Goal: Task Accomplishment & Management: Use online tool/utility

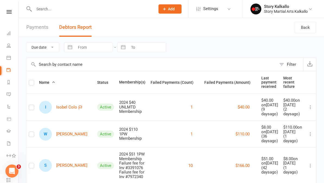
click at [42, 30] on link "Payments" at bounding box center [37, 27] width 22 height 19
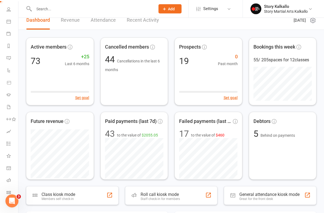
scroll to position [8, 0]
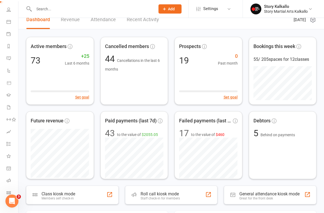
click at [10, 182] on icon at bounding box center [9, 180] width 4 height 4
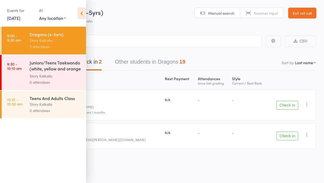
click at [80, 15] on icon at bounding box center [82, 13] width 8 height 11
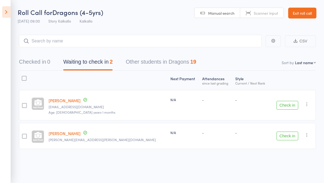
click at [7, 11] on icon at bounding box center [6, 11] width 8 height 11
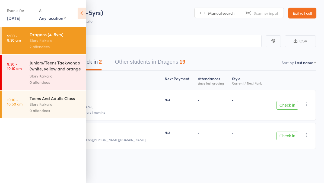
click at [53, 74] on div "Story Kalkallo" at bounding box center [56, 76] width 52 height 6
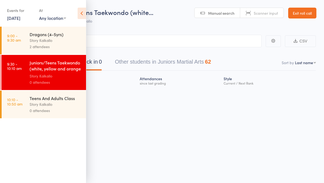
click at [79, 11] on icon at bounding box center [82, 13] width 8 height 11
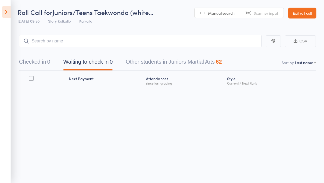
click at [7, 12] on icon at bounding box center [6, 11] width 8 height 11
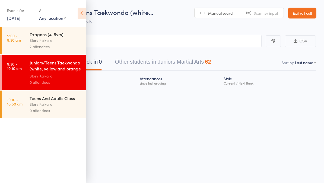
click at [59, 37] on div "Dragons (4-5yrs)" at bounding box center [56, 34] width 52 height 6
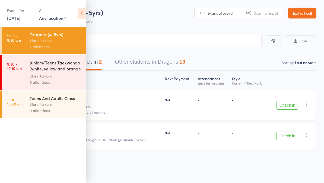
click at [79, 15] on icon at bounding box center [82, 13] width 8 height 11
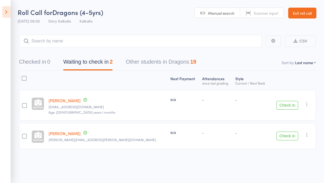
click at [173, 59] on button "Other students in Dragons 19" at bounding box center [161, 63] width 71 height 14
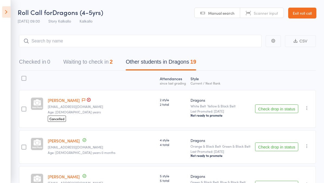
click at [95, 61] on button "Waiting to check in 2" at bounding box center [87, 63] width 49 height 14
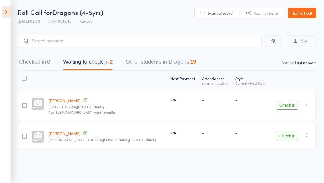
click at [6, 11] on icon at bounding box center [6, 11] width 8 height 11
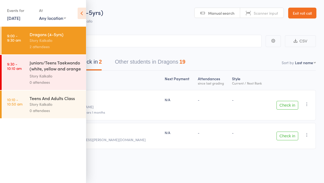
click at [62, 75] on div "Story Kalkallo" at bounding box center [56, 76] width 52 height 6
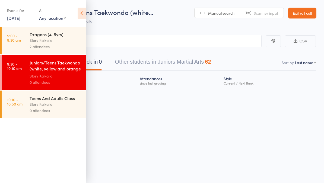
click at [80, 11] on icon at bounding box center [82, 13] width 8 height 11
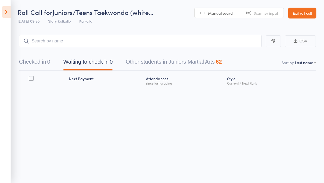
click at [207, 66] on button "Other students in Juniors Martial Arts 62" at bounding box center [174, 63] width 96 height 14
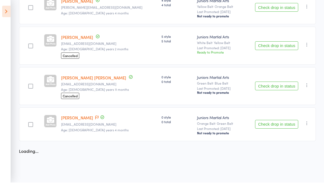
scroll to position [900, 0]
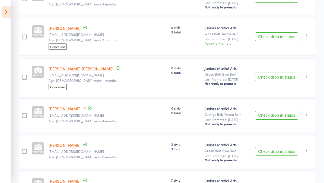
click at [8, 9] on icon at bounding box center [6, 11] width 8 height 11
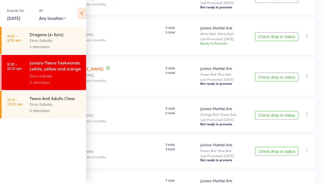
click at [81, 8] on icon at bounding box center [82, 13] width 8 height 11
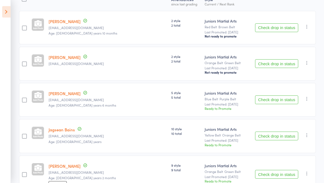
scroll to position [0, 0]
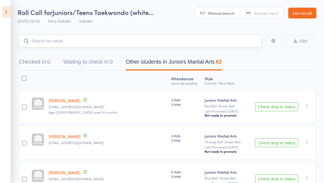
click at [95, 42] on input "search" at bounding box center [140, 41] width 243 height 12
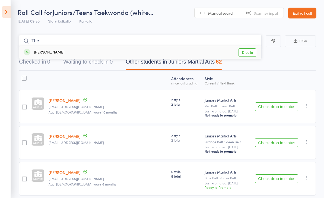
click at [315, 61] on nav "Checked in 0 Waiting to check in 0 Other students in Juniors Martial Arts 62" at bounding box center [167, 63] width 310 height 14
type input "Th"
click at [6, 14] on icon at bounding box center [6, 11] width 8 height 11
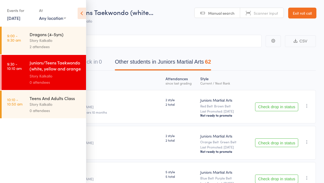
click at [60, 37] on div "Dragons (4-5yrs)" at bounding box center [56, 34] width 52 height 6
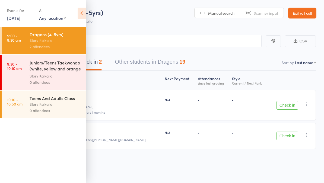
click at [79, 15] on icon at bounding box center [82, 13] width 8 height 11
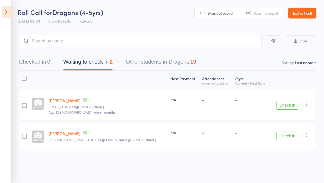
click at [166, 61] on button "Other students in Dragons 19" at bounding box center [161, 63] width 71 height 14
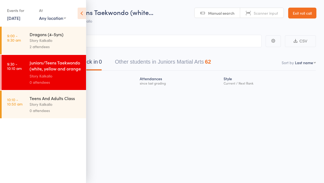
click at [72, 14] on div "Events for [DATE] [DATE] [DATE] Sun Mon Tue Wed Thu Fri Sat 40 28 29 30 01 02 0…" at bounding box center [43, 13] width 86 height 27
click at [67, 44] on div "2 attendees" at bounding box center [56, 46] width 52 height 6
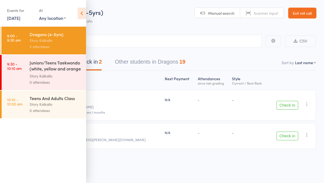
click at [83, 10] on icon at bounding box center [82, 13] width 8 height 11
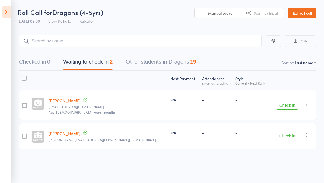
click at [286, 137] on button "Check in" at bounding box center [288, 135] width 22 height 9
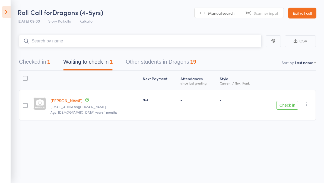
click at [120, 44] on input "search" at bounding box center [140, 41] width 243 height 12
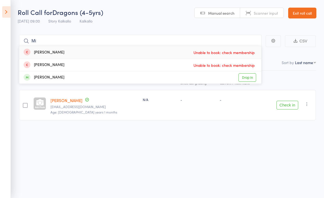
click at [185, 29] on main "Mi Minha Zaid Unable to book: check membership Milla Sacco Unable to book: chec…" at bounding box center [162, 86] width 324 height 118
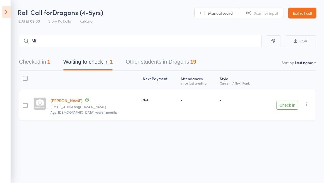
click at [288, 104] on button "Check in" at bounding box center [288, 105] width 22 height 9
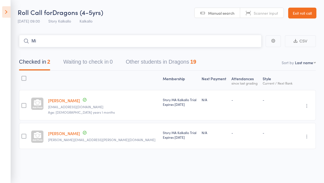
click at [109, 46] on input "Mi" at bounding box center [140, 41] width 243 height 12
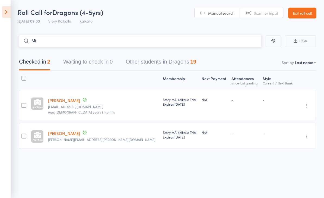
type input "M"
click at [10, 8] on icon at bounding box center [6, 11] width 8 height 11
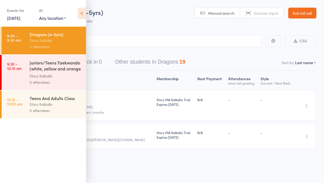
click at [55, 75] on div "Story Kalkallo" at bounding box center [56, 76] width 52 height 6
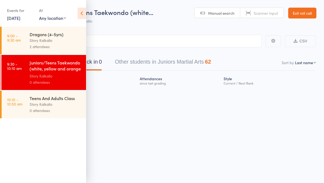
click at [78, 14] on icon at bounding box center [82, 13] width 8 height 11
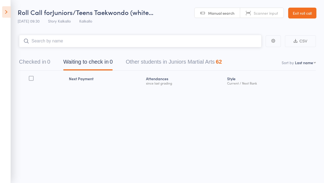
click at [150, 47] on input "search" at bounding box center [140, 41] width 243 height 12
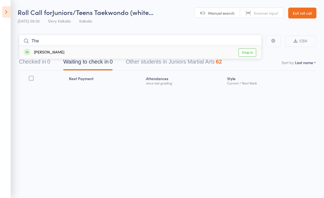
type input "The"
click at [245, 54] on link "Drop in" at bounding box center [248, 52] width 18 height 8
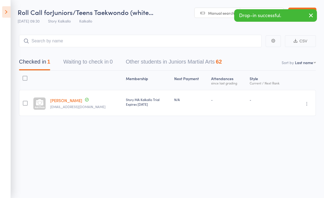
click at [10, 15] on icon at bounding box center [6, 11] width 8 height 11
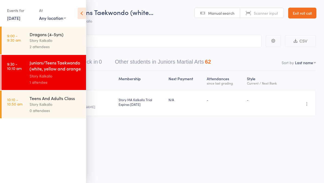
click at [55, 47] on div "2 attendees" at bounding box center [56, 46] width 52 height 6
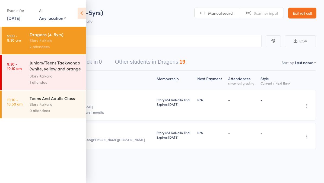
click at [17, 21] on link "[DATE]" at bounding box center [13, 18] width 13 height 6
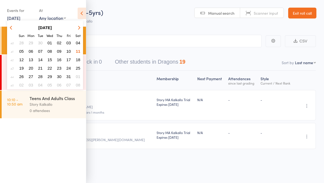
click at [32, 51] on span "06" at bounding box center [31, 51] width 5 height 5
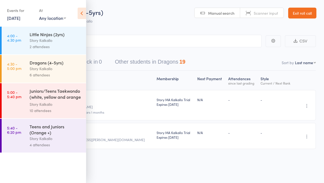
click at [52, 74] on div "6 attendees" at bounding box center [56, 75] width 52 height 6
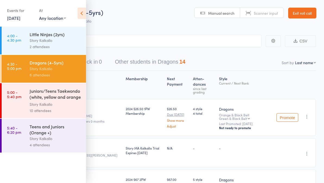
click at [80, 15] on icon at bounding box center [82, 13] width 8 height 11
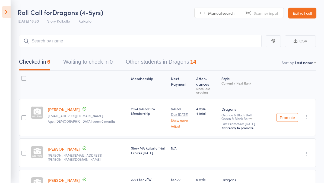
click at [8, 14] on icon at bounding box center [6, 11] width 8 height 11
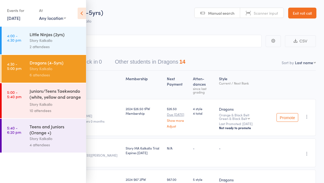
click at [20, 18] on link "6 Oct, 2025" at bounding box center [13, 18] width 13 height 6
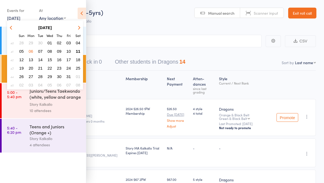
click at [40, 50] on span "07" at bounding box center [40, 51] width 5 height 5
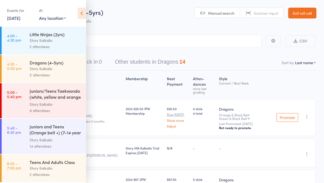
click at [64, 75] on div "5 attendees" at bounding box center [56, 75] width 52 height 6
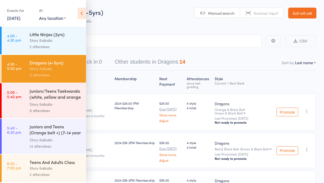
click at [84, 13] on icon at bounding box center [82, 13] width 8 height 11
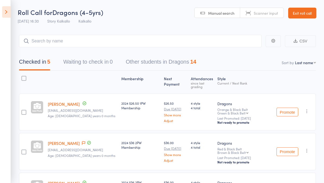
click at [5, 10] on icon at bounding box center [6, 11] width 8 height 11
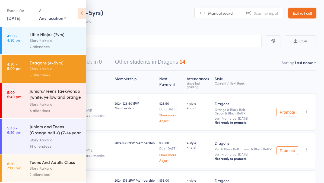
click at [79, 10] on icon at bounding box center [82, 13] width 8 height 11
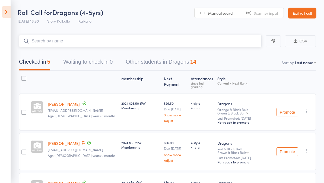
click at [94, 42] on input "search" at bounding box center [140, 41] width 243 height 12
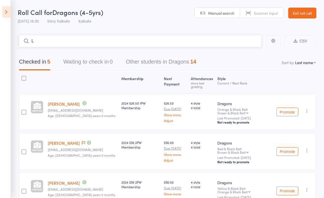
type input "L"
click at [8, 12] on icon at bounding box center [6, 11] width 8 height 11
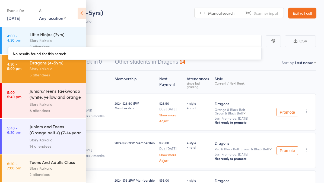
click at [66, 34] on div "Little Ninjas (2yrs)" at bounding box center [56, 34] width 52 height 6
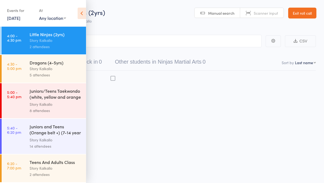
click at [14, 16] on link "7 Oct, 2025" at bounding box center [13, 18] width 13 height 6
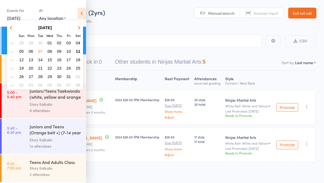
click at [80, 51] on span "11" at bounding box center [78, 51] width 5 height 5
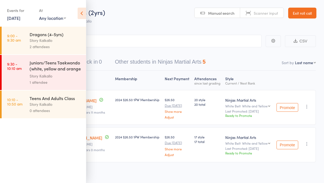
click at [76, 14] on div "Events for 11 Oct, 2025 D Oct, YYYY October 2025 Sun Mon Tue Wed Thu Fri Sat 40…" at bounding box center [43, 13] width 86 height 27
click at [83, 12] on icon at bounding box center [82, 13] width 8 height 11
click at [69, 38] on input "search" at bounding box center [135, 41] width 254 height 12
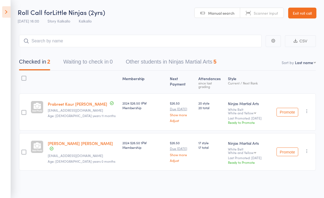
click at [5, 11] on icon at bounding box center [6, 11] width 8 height 11
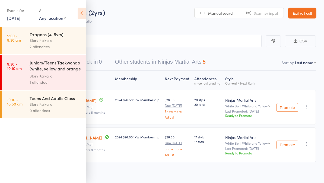
click at [45, 40] on div "Story Kalkallo" at bounding box center [56, 40] width 52 height 6
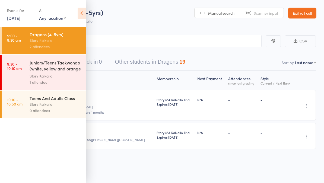
click at [85, 16] on icon at bounding box center [82, 13] width 8 height 11
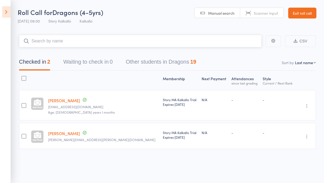
click at [114, 47] on input "search" at bounding box center [140, 41] width 243 height 12
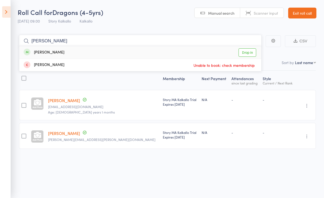
type input "Lou"
click at [56, 55] on div "Lou Paloma Drop in" at bounding box center [140, 52] width 242 height 12
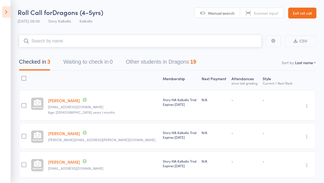
click at [173, 64] on button "Other students in Dragons 19" at bounding box center [161, 63] width 71 height 14
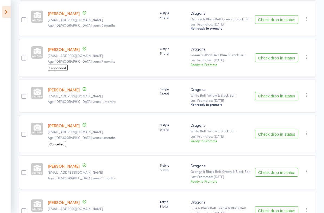
scroll to position [128, 0]
click at [288, 98] on button "Check drop in status" at bounding box center [276, 95] width 43 height 9
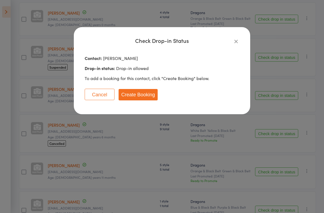
click at [147, 95] on button "Create Booking" at bounding box center [138, 94] width 39 height 11
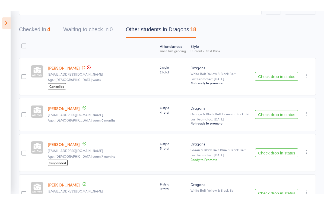
scroll to position [0, 0]
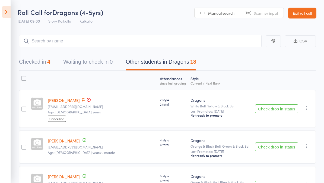
click at [34, 64] on button "Checked in 4" at bounding box center [34, 63] width 31 height 14
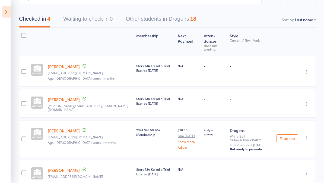
scroll to position [56, 0]
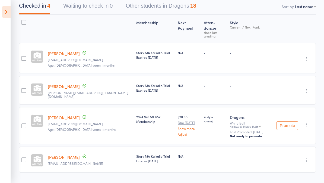
click at [59, 154] on link "Lou Paloma" at bounding box center [64, 157] width 32 height 6
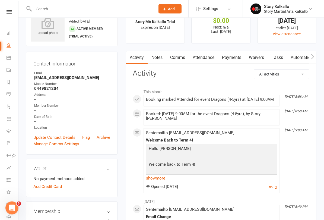
scroll to position [23, 0]
click at [58, 138] on link "Update Contact Details" at bounding box center [54, 137] width 42 height 7
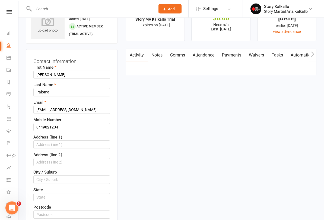
scroll to position [25, 0]
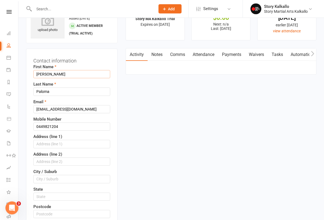
click at [64, 75] on input "[PERSON_NAME]" at bounding box center [71, 74] width 77 height 8
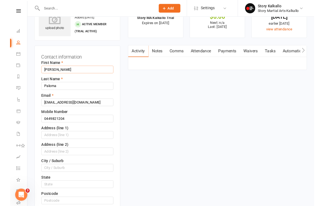
scroll to position [26, 0]
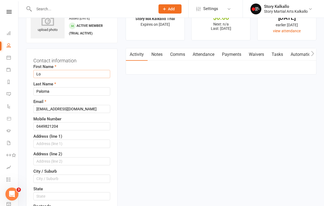
type input "L"
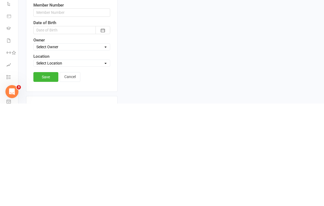
scroll to position [152, 0]
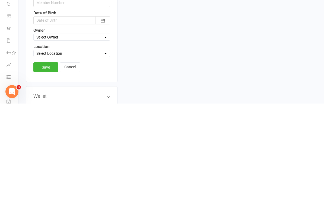
type input "Miles"
click at [46, 165] on link "Save" at bounding box center [45, 170] width 25 height 10
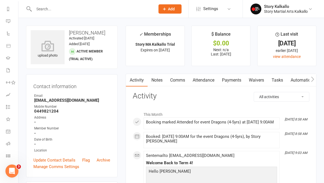
scroll to position [73, 1]
click at [8, 144] on icon at bounding box center [8, 143] width 4 height 4
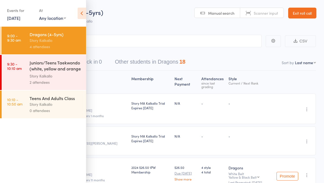
click at [80, 10] on icon at bounding box center [82, 13] width 8 height 11
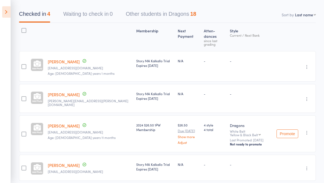
scroll to position [57, 0]
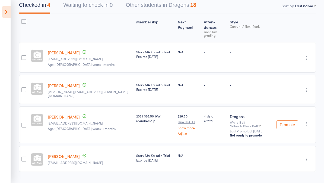
click at [180, 8] on button "Other students in Dragons 18" at bounding box center [161, 6] width 71 height 14
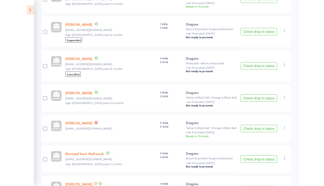
scroll to position [265, 0]
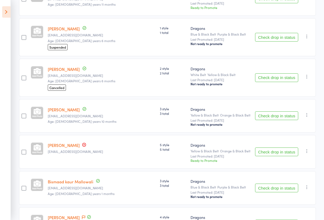
click at [276, 156] on button "Check drop in status" at bounding box center [276, 151] width 43 height 9
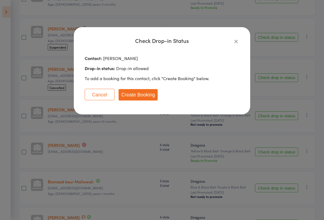
click at [145, 96] on button "Create Booking" at bounding box center [138, 94] width 39 height 11
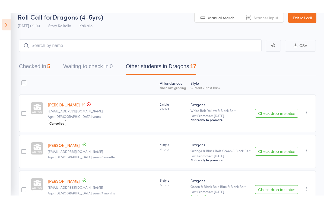
scroll to position [0, 0]
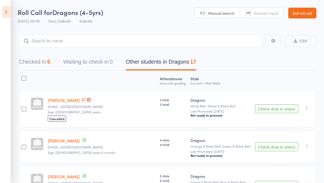
click at [41, 59] on button "Checked in 5" at bounding box center [34, 63] width 31 height 14
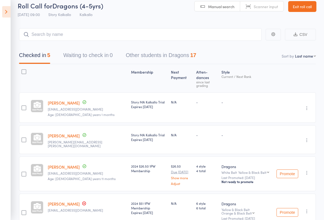
scroll to position [7, 0]
click at [171, 164] on div "$26.50 Due Oct 18 Show more Adjust" at bounding box center [181, 174] width 21 height 21
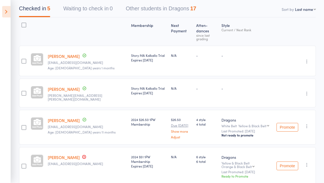
scroll to position [68, 0]
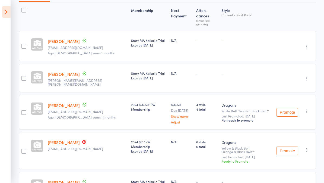
click at [62, 139] on link "[PERSON_NAME]" at bounding box center [64, 142] width 32 height 6
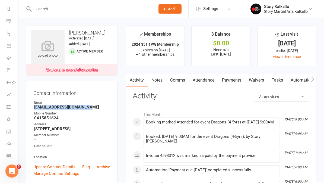
scroll to position [73, 0]
click at [11, 144] on link "Roll call" at bounding box center [13, 144] width 12 height 12
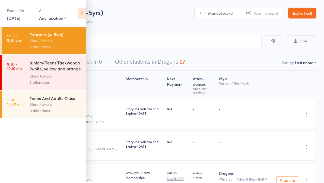
click at [54, 79] on div "Story Kalkallo" at bounding box center [56, 76] width 52 height 6
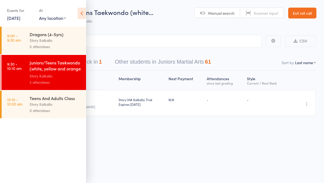
click at [79, 13] on icon at bounding box center [82, 13] width 8 height 11
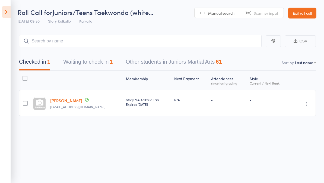
click at [93, 65] on button "Waiting to check in 1" at bounding box center [87, 63] width 49 height 14
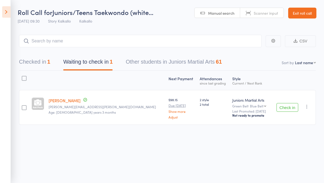
click at [188, 64] on button "Other students in Juniors Martial Arts 61" at bounding box center [174, 63] width 96 height 14
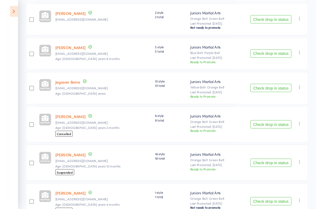
scroll to position [122, 0]
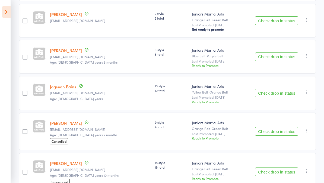
click at [281, 96] on button "Check drop in status" at bounding box center [276, 93] width 43 height 9
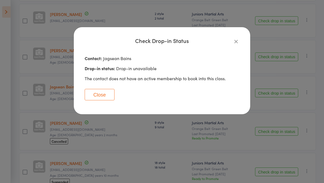
click at [223, 142] on div "Check Drop-in Status Contact: Jagsean Bains Drop-in status: Drop-in unavailable…" at bounding box center [162, 91] width 324 height 183
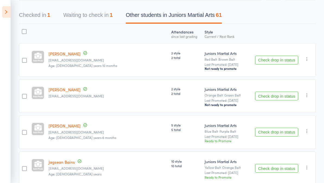
scroll to position [46, 0]
click at [274, 173] on button "Check drop in status" at bounding box center [276, 168] width 43 height 9
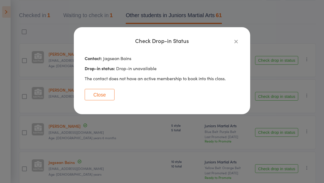
click at [152, 162] on div "Check Drop-in Status Contact: Jagsean Bains Drop-in status: Drop-in unavailable…" at bounding box center [162, 91] width 324 height 183
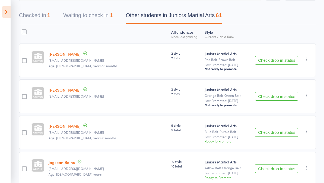
click at [66, 165] on link "Jagsean Bains" at bounding box center [62, 162] width 26 height 6
click at [279, 97] on button "Check drop in status" at bounding box center [276, 96] width 43 height 9
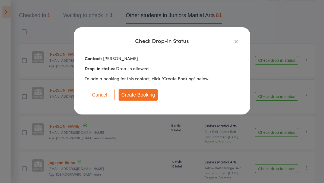
click at [247, 100] on div "Check Drop-in Status Contact: Shenaya Apapola Drop-in status: Drop-in allowed T…" at bounding box center [162, 70] width 177 height 87
click at [233, 42] on icon "button" at bounding box center [236, 41] width 6 height 6
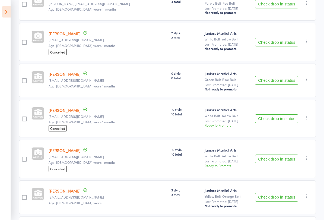
scroll to position [476, 0]
click at [281, 85] on button "Check drop in status" at bounding box center [276, 80] width 43 height 9
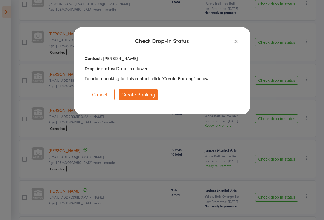
click at [144, 96] on button "Create Booking" at bounding box center [138, 94] width 39 height 11
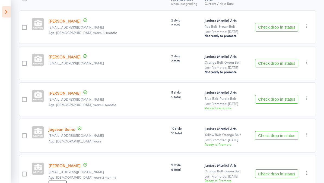
scroll to position [0, 0]
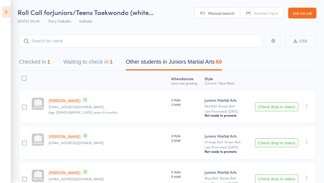
click at [77, 67] on button "Waiting to check in 1" at bounding box center [87, 63] width 49 height 14
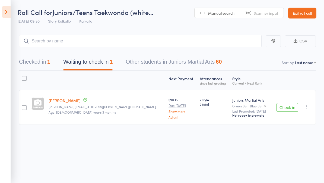
click at [26, 66] on button "Checked in 1" at bounding box center [34, 63] width 31 height 14
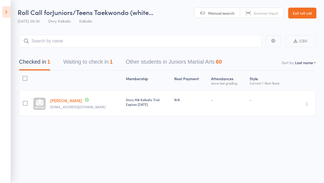
click at [190, 62] on button "Other students in Juniors Martial Arts 60" at bounding box center [174, 63] width 96 height 14
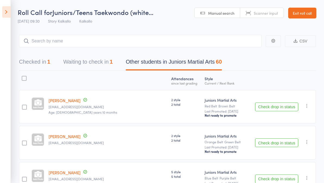
click at [8, 13] on icon at bounding box center [6, 11] width 8 height 11
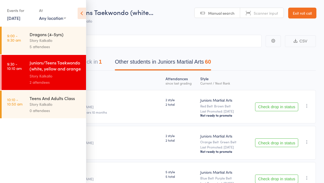
click at [62, 46] on div "5 attendees" at bounding box center [56, 46] width 52 height 6
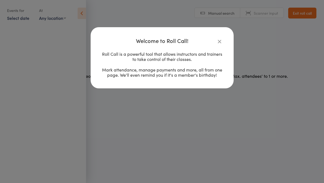
click at [221, 38] on icon "button" at bounding box center [220, 41] width 6 height 6
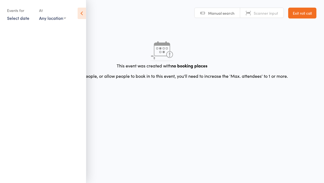
click at [305, 15] on link "Exit roll call" at bounding box center [302, 13] width 28 height 11
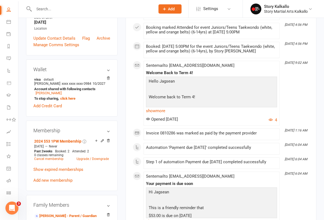
scroll to position [36, 0]
click at [10, 181] on icon at bounding box center [9, 180] width 4 height 4
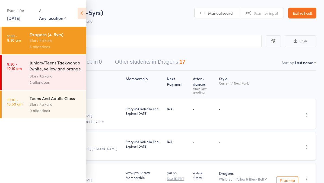
click at [86, 8] on icon at bounding box center [82, 13] width 8 height 11
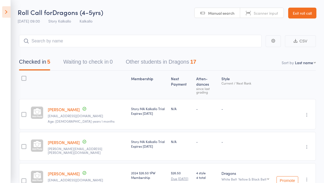
click at [7, 9] on icon at bounding box center [6, 11] width 8 height 11
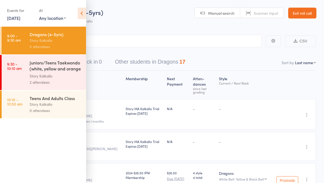
click at [76, 13] on div "Events for [DATE] [DATE] [DATE] Sun Mon Tue Wed Thu Fri Sat 40 28 29 30 01 02 0…" at bounding box center [43, 13] width 86 height 27
click at [75, 12] on div "Events for [DATE] [DATE] [DATE] Sun Mon Tue Wed Thu Fri Sat 40 28 29 30 01 02 0…" at bounding box center [43, 13] width 86 height 27
click at [63, 76] on div "Story Kalkallo" at bounding box center [56, 76] width 52 height 6
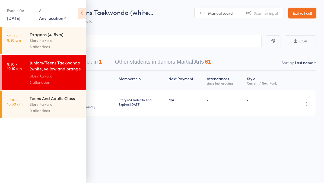
click at [78, 15] on icon at bounding box center [82, 13] width 8 height 11
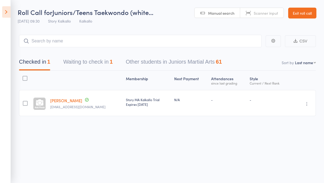
click at [194, 65] on button "Other students in Juniors Martial Arts 61" at bounding box center [174, 63] width 96 height 14
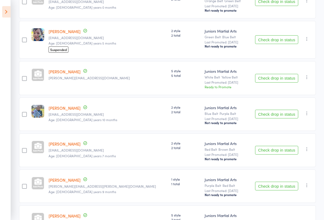
scroll to position [1310, 0]
click at [282, 118] on button "Check drop in status" at bounding box center [276, 114] width 43 height 9
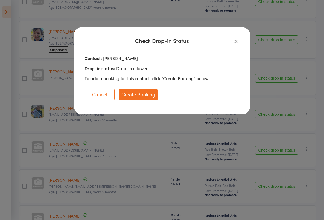
click at [139, 96] on button "Create Booking" at bounding box center [138, 94] width 39 height 11
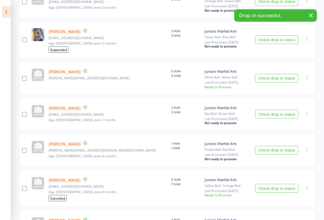
click at [278, 118] on button "Check drop in status" at bounding box center [276, 114] width 43 height 9
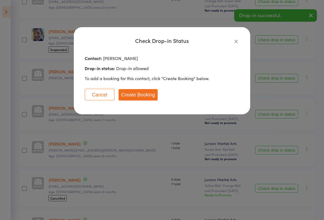
click at [145, 96] on button "Create Booking" at bounding box center [138, 94] width 39 height 11
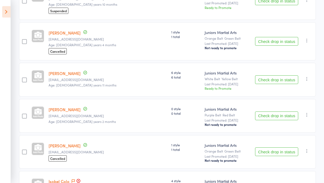
scroll to position [287, 0]
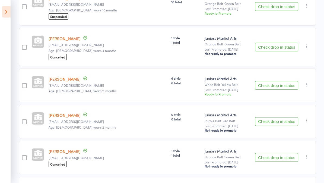
click at [4, 17] on icon at bounding box center [6, 11] width 8 height 11
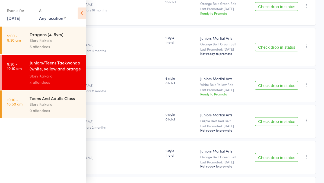
scroll to position [287, 0]
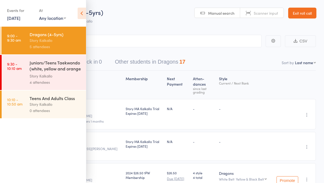
click at [305, 14] on link "Exit roll call" at bounding box center [302, 13] width 28 height 11
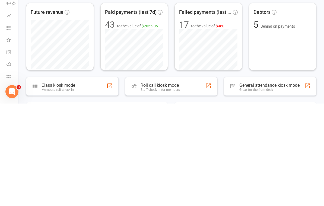
scroll to position [14, 0]
click at [9, 177] on icon at bounding box center [9, 179] width 4 height 4
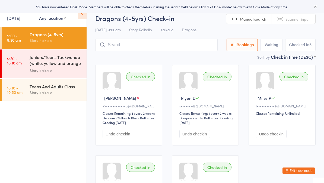
click at [146, 43] on input "search" at bounding box center [156, 45] width 122 height 12
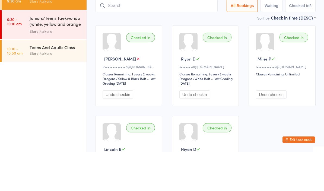
click at [59, 54] on div "Juniors/Teens Taekwondo (white, yellow and orange ..." at bounding box center [56, 60] width 52 height 13
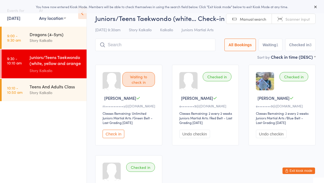
click at [140, 44] on input "search" at bounding box center [155, 45] width 120 height 12
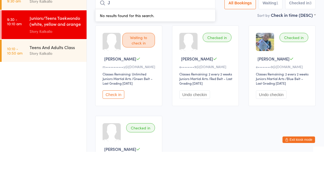
type input "Je"
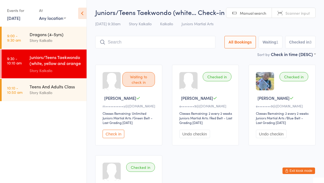
click at [150, 45] on input "search" at bounding box center [155, 42] width 120 height 12
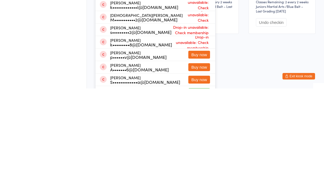
type input "Sha"
click at [299, 62] on div "Waiting to check in Jayden R m•••••••••••y@[DOMAIN_NAME] Classes Remaining: Unl…" at bounding box center [205, 137] width 230 height 172
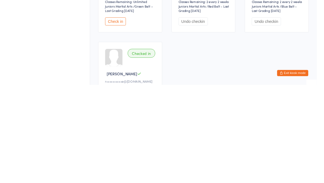
scroll to position [89, 0]
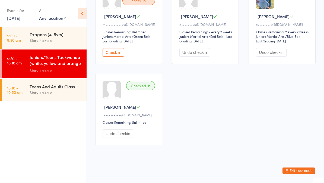
click at [43, 171] on ul "9:00 - 9:30 am Dragons (4-5yrs) Story Kalkallo 9:30 - 10:10 am Juniors/Teens Ta…" at bounding box center [43, 105] width 87 height 156
click at [301, 171] on button "Exit kiosk mode" at bounding box center [299, 170] width 33 height 7
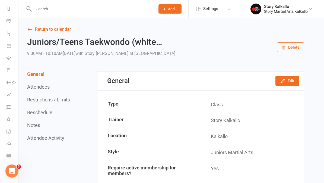
scroll to position [73, 0]
click at [10, 143] on icon at bounding box center [9, 143] width 4 height 4
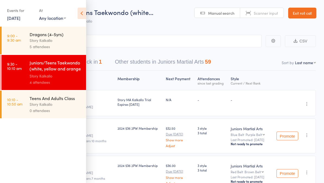
click at [79, 14] on icon at bounding box center [82, 13] width 8 height 11
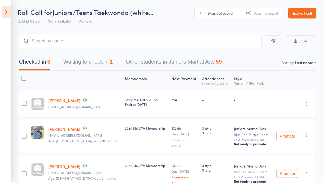
click at [213, 63] on button "Other students in Juniors Martial Arts 59" at bounding box center [174, 63] width 96 height 14
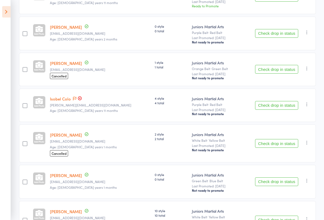
scroll to position [375, 0]
click at [273, 110] on button "Check drop in status" at bounding box center [276, 105] width 43 height 9
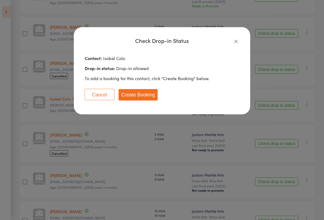
click at [143, 96] on button "Create Booking" at bounding box center [138, 94] width 39 height 11
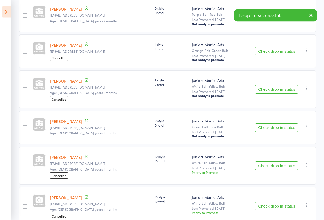
scroll to position [393, 0]
click at [270, 132] on button "Check drop in status" at bounding box center [276, 127] width 43 height 9
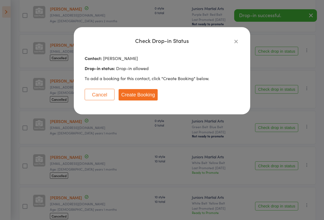
click at [145, 97] on button "Create Booking" at bounding box center [138, 94] width 39 height 11
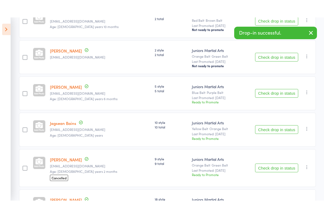
scroll to position [0, 0]
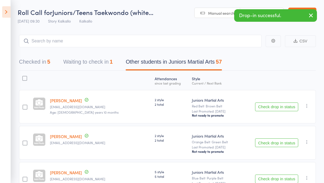
click at [93, 61] on button "Waiting to check in 1" at bounding box center [87, 63] width 49 height 14
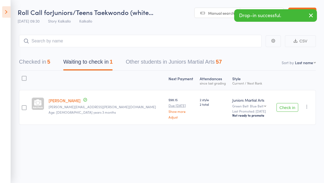
click at [37, 67] on button "Checked in 5" at bounding box center [34, 63] width 31 height 14
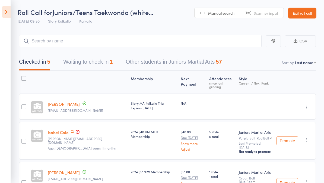
click at [168, 61] on button "Other students in Juniors Martial Arts 57" at bounding box center [174, 63] width 96 height 14
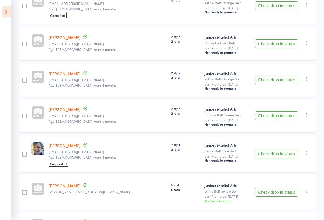
click at [275, 120] on button "Check drop in status" at bounding box center [276, 116] width 43 height 9
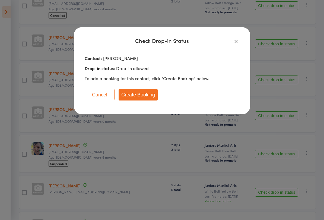
click at [139, 97] on button "Create Booking" at bounding box center [138, 94] width 39 height 11
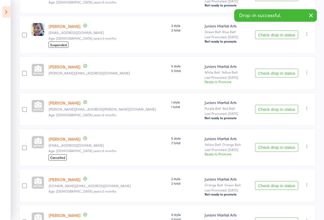
scroll to position [1132, 0]
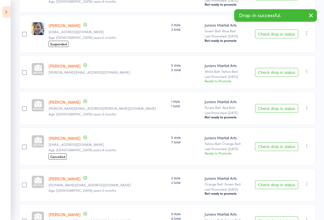
click at [282, 77] on button "Check drop in status" at bounding box center [276, 72] width 43 height 9
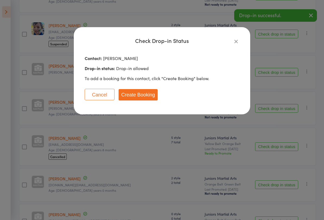
click at [143, 97] on button "Create Booking" at bounding box center [138, 94] width 39 height 11
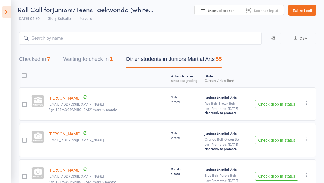
scroll to position [0, 0]
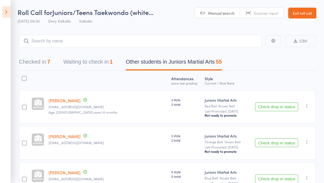
click at [45, 63] on button "Checked in 7" at bounding box center [34, 63] width 31 height 14
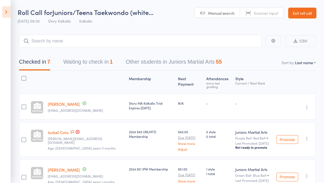
click at [301, 15] on link "Exit roll call" at bounding box center [302, 13] width 28 height 11
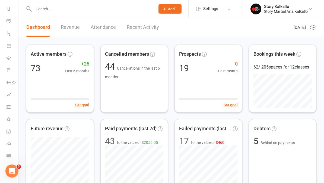
scroll to position [73, 0]
click at [8, 158] on link "Class check-in" at bounding box center [13, 156] width 12 height 12
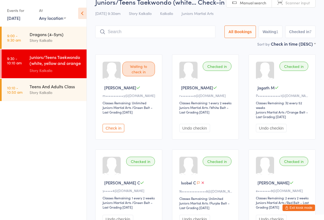
click at [169, 36] on input "search" at bounding box center [155, 32] width 120 height 12
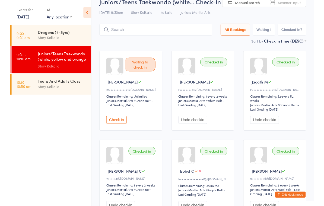
scroll to position [10, 0]
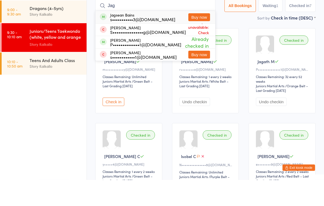
type input "Jag"
click at [124, 39] on div "Jagsean Bains s•••••••••••3@gmail.com" at bounding box center [142, 43] width 65 height 9
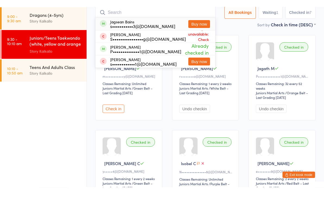
scroll to position [36, 0]
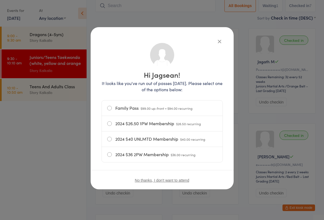
click at [184, 182] on button "No thanks, I don't want to attend" at bounding box center [162, 180] width 54 height 4
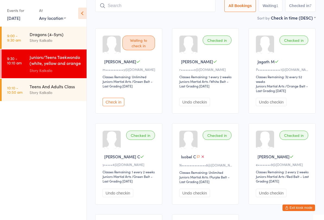
click at [81, 15] on icon at bounding box center [82, 13] width 8 height 11
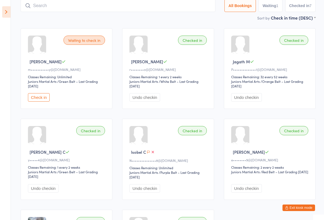
click at [9, 17] on icon at bounding box center [6, 11] width 8 height 11
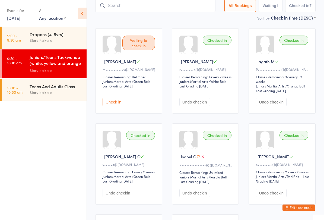
click at [305, 182] on button "Exit kiosk mode" at bounding box center [299, 207] width 33 height 7
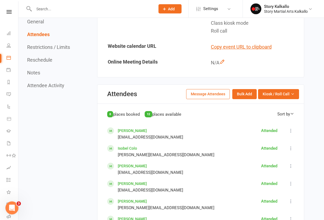
scroll to position [208, 0]
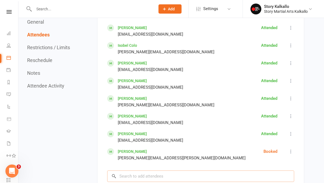
click at [175, 178] on input "search" at bounding box center [200, 175] width 187 height 11
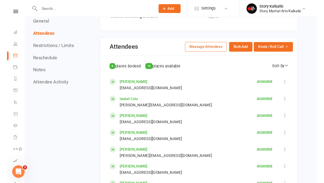
scroll to position [249, 0]
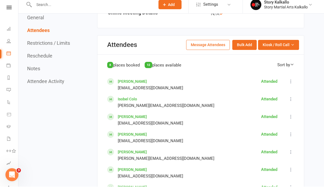
type input "[PERSON_NAME]"
click at [289, 46] on span "Kiosk / Roll Call" at bounding box center [276, 49] width 27 height 6
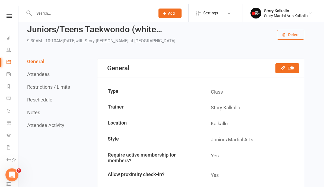
scroll to position [0, 0]
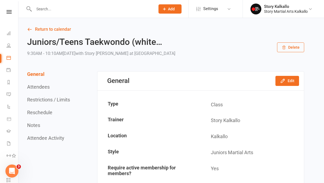
click at [97, 12] on input "text" at bounding box center [91, 9] width 119 height 8
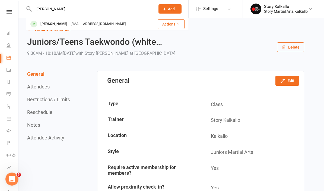
type input "J"
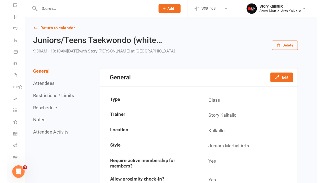
scroll to position [65, 0]
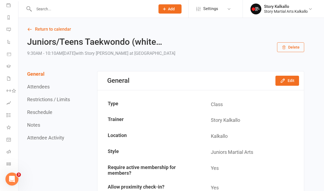
click at [9, 68] on icon at bounding box center [9, 66] width 4 height 4
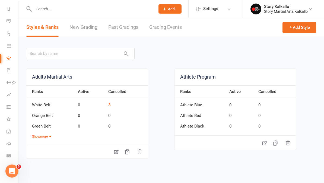
scroll to position [73, 0]
click at [10, 157] on icon at bounding box center [9, 155] width 4 height 4
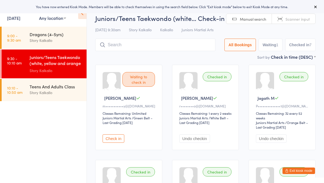
click at [178, 43] on input "search" at bounding box center [155, 45] width 120 height 12
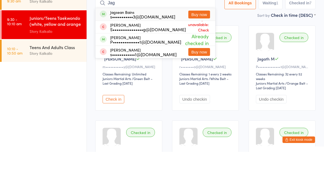
type input "Jag"
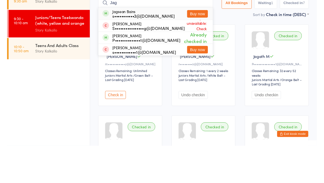
scroll to position [39, 0]
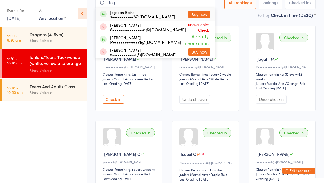
click at [304, 172] on button "Exit kiosk mode" at bounding box center [299, 170] width 33 height 7
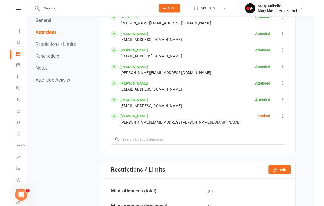
scroll to position [336, 0]
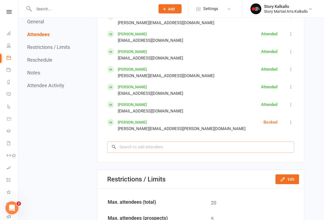
click at [176, 142] on input "search" at bounding box center [200, 146] width 187 height 11
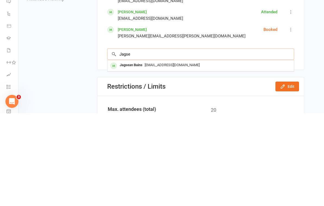
type input "Jagse"
click at [141, 154] on div "Jagsean Bains" at bounding box center [131, 158] width 27 height 8
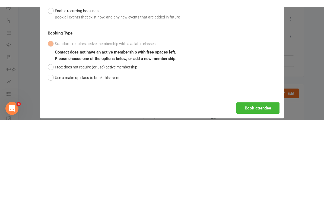
scroll to position [429, 0]
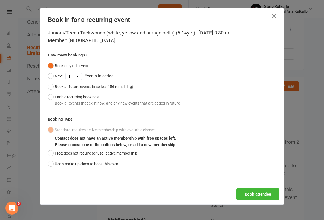
click at [49, 165] on button "Use a make-up class to book this event" at bounding box center [84, 164] width 72 height 10
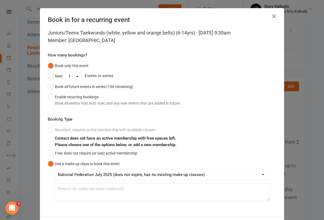
click at [258, 169] on select "National Federation July 2025 (does not expire, has no existing make-up classes…" at bounding box center [162, 174] width 215 height 11
click at [129, 182] on textarea at bounding box center [162, 192] width 216 height 18
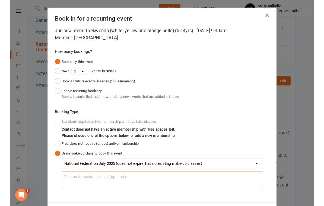
scroll to position [466, 0]
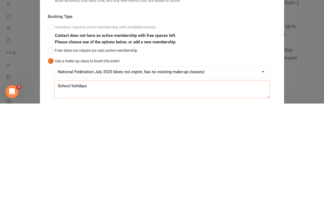
click at [123, 182] on textarea "School holidays" at bounding box center [162, 192] width 216 height 18
type textarea "School holidays"
click at [281, 70] on div "Juniors/Teens Taekwondo (white, yellow and orange belts) (6-14yrs) - Oct 11, 20…" at bounding box center [162, 122] width 244 height 187
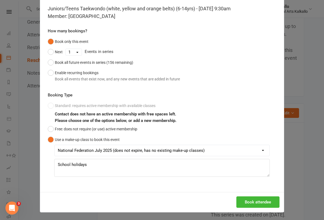
scroll to position [24, 0]
click at [264, 182] on button "Book attendee" at bounding box center [258, 202] width 43 height 11
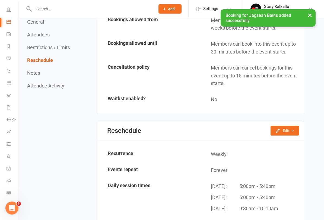
scroll to position [36, 0]
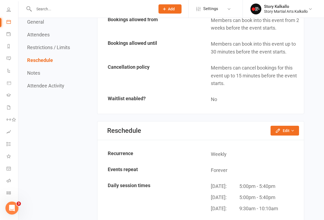
click at [10, 182] on link "Roll call" at bounding box center [13, 181] width 12 height 12
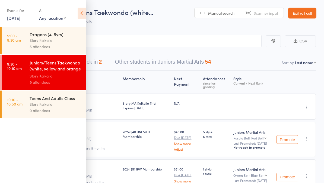
click at [84, 14] on icon at bounding box center [82, 13] width 8 height 11
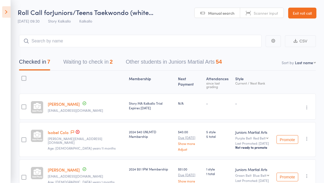
click at [99, 63] on button "Waiting to check in 2" at bounding box center [87, 63] width 49 height 14
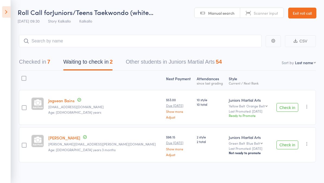
click at [291, 109] on button "Check in" at bounding box center [288, 107] width 22 height 9
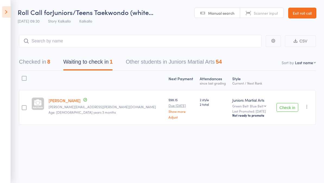
click at [190, 62] on button "Other students in Juniors Martial Arts 54" at bounding box center [174, 63] width 96 height 14
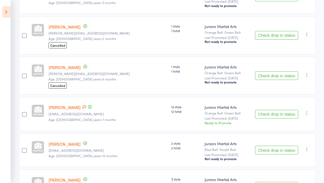
scroll to position [1359, 0]
click at [282, 119] on button "Check drop in status" at bounding box center [276, 114] width 43 height 9
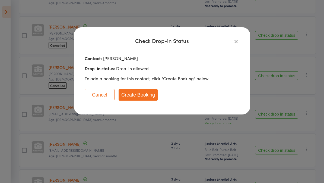
click at [145, 97] on button "Create Booking" at bounding box center [138, 94] width 39 height 11
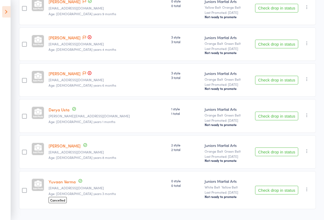
scroll to position [1878, 0]
click at [7, 14] on icon at bounding box center [6, 11] width 8 height 11
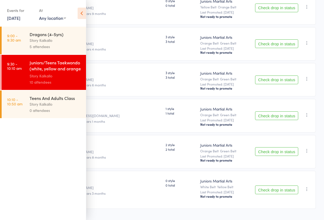
click at [57, 112] on div "0 attendees" at bounding box center [56, 110] width 52 height 6
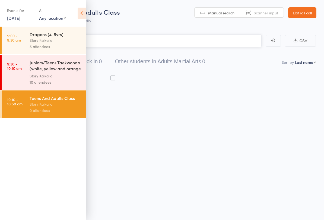
scroll to position [4, 0]
click at [78, 20] on div "Events for [DATE] [DATE] [DATE] Sun Mon Tue Wed Thu Fri Sat 40 28 29 30 01 02 0…" at bounding box center [43, 13] width 86 height 27
click at [79, 15] on icon at bounding box center [82, 13] width 8 height 11
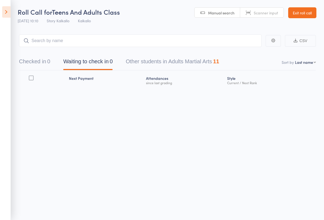
click at [210, 59] on button "Other students in Adults Martial Arts 11" at bounding box center [172, 63] width 93 height 14
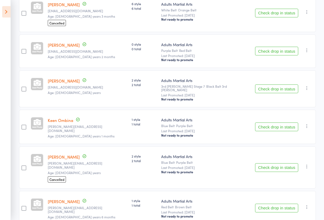
scroll to position [256, 0]
click at [288, 122] on button "Check drop in status" at bounding box center [276, 126] width 43 height 9
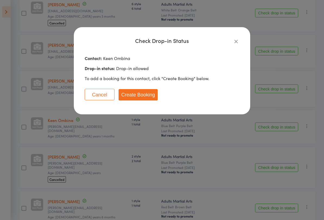
click at [140, 95] on button "Create Booking" at bounding box center [138, 94] width 39 height 11
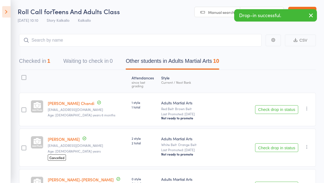
scroll to position [0, 0]
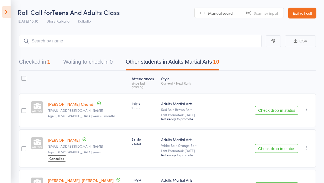
click at [7, 14] on icon at bounding box center [6, 11] width 8 height 11
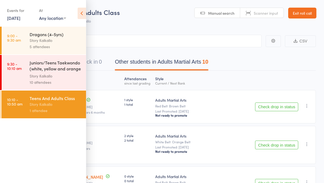
click at [146, 110] on div "1 style 1 total" at bounding box center [137, 106] width 31 height 33
click at [141, 109] on div "1 style 1 total" at bounding box center [137, 106] width 31 height 33
click at [82, 12] on icon at bounding box center [82, 13] width 8 height 11
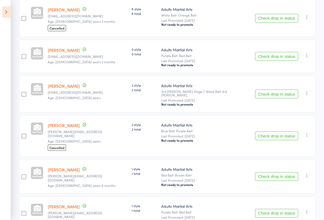
scroll to position [260, 0]
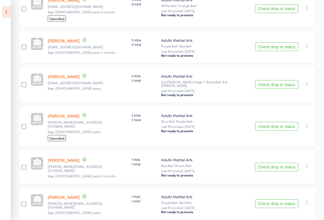
click at [273, 163] on button "Check drop in status" at bounding box center [276, 167] width 43 height 9
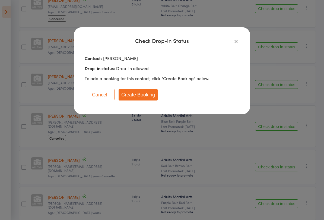
click at [141, 97] on button "Create Booking" at bounding box center [138, 94] width 39 height 11
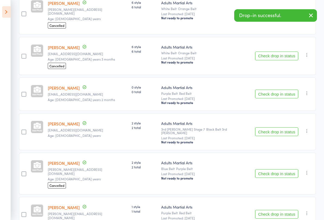
scroll to position [210, 0]
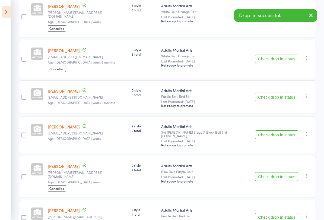
click at [285, 93] on button "Check drop in status" at bounding box center [276, 97] width 43 height 9
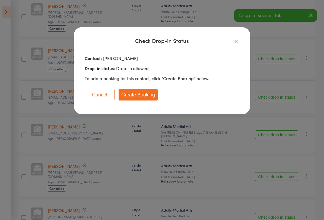
click at [142, 97] on button "Create Booking" at bounding box center [138, 94] width 39 height 11
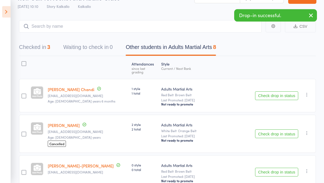
scroll to position [0, 0]
